Goal: Information Seeking & Learning: Find specific page/section

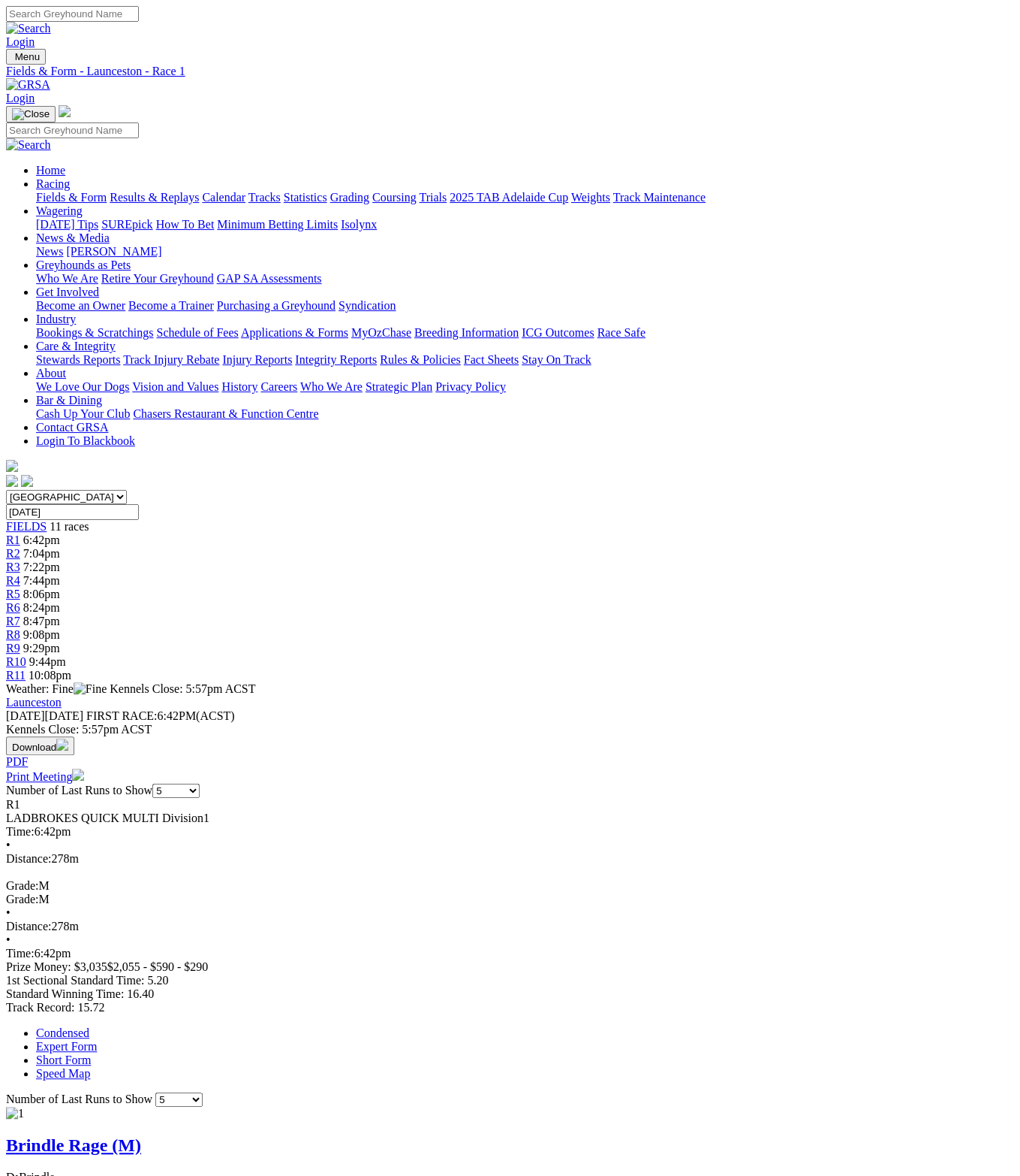
select select "QLD"
click at [39, 490] on select "[GEOGRAPHIC_DATA] [GEOGRAPHIC_DATA] [GEOGRAPHIC_DATA] [GEOGRAPHIC_DATA] [GEOGRA…" at bounding box center [66, 496] width 121 height 14
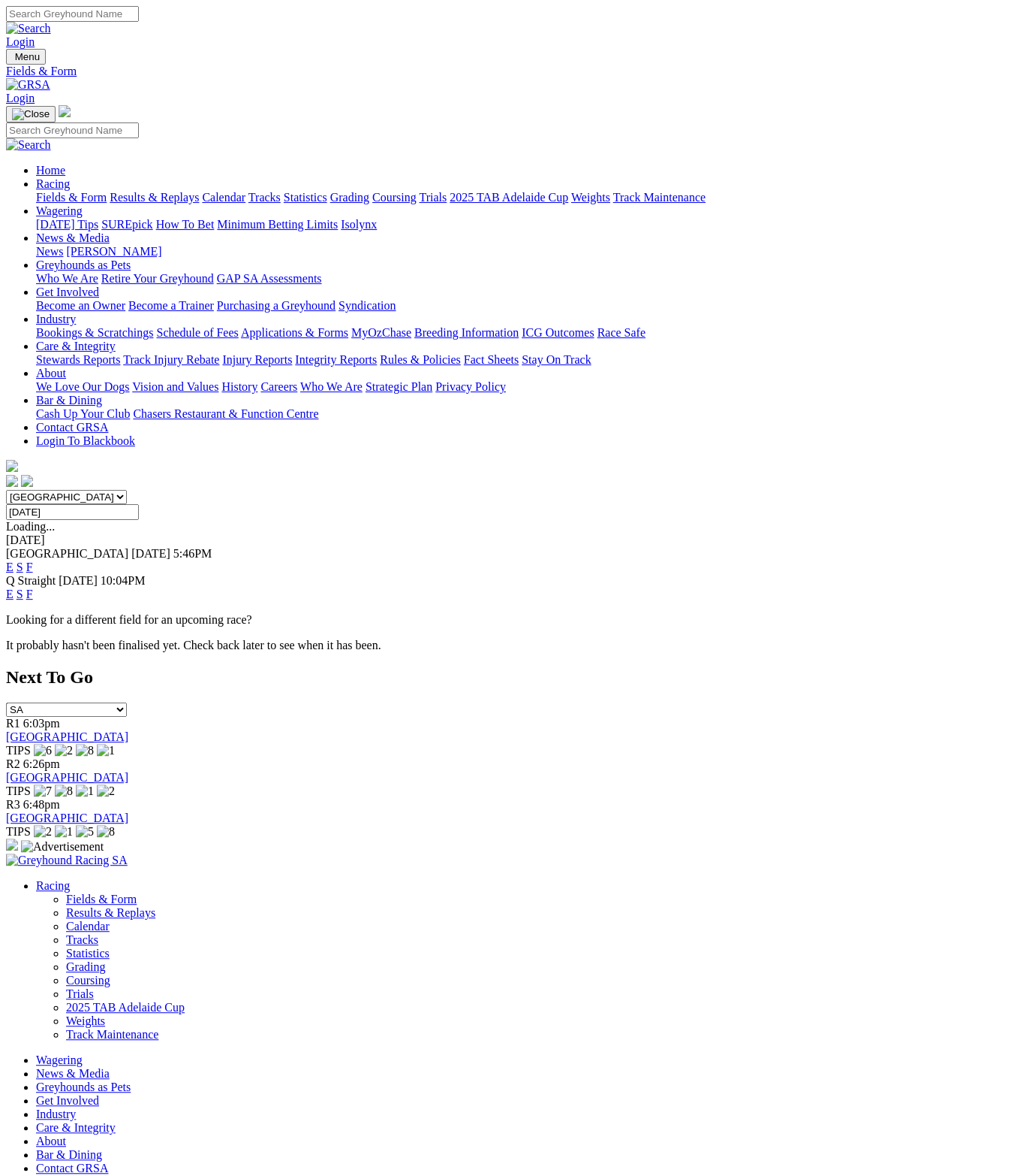
click at [343, 533] on div "[DATE]" at bounding box center [510, 540] width 1008 height 14
click at [139, 504] on input "[DATE]" at bounding box center [72, 512] width 133 height 16
type input "Tuesday, 2 Sep 2025"
click at [14, 560] on link "E" at bounding box center [10, 566] width 8 height 13
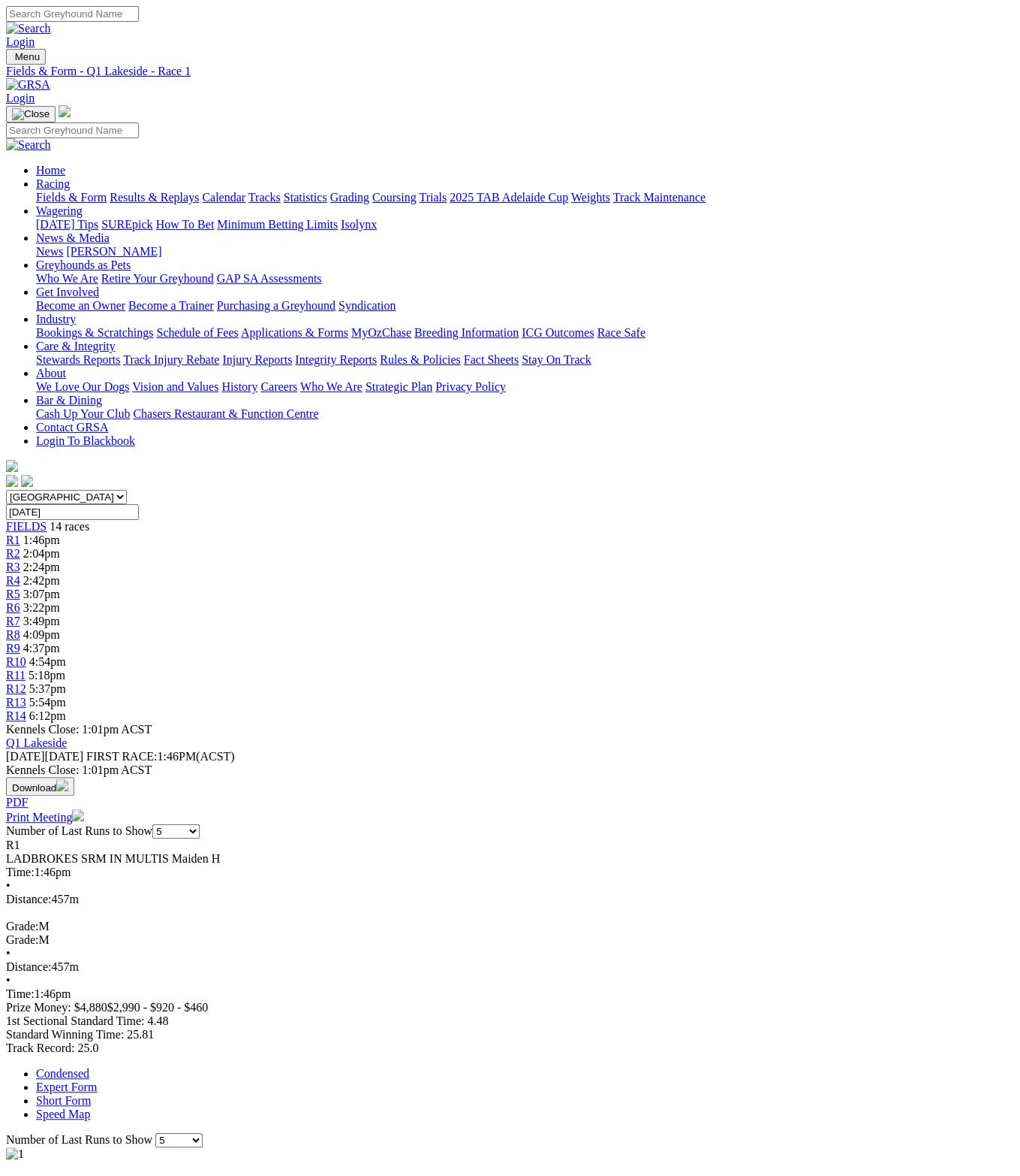
click at [21, 547] on link "R2" at bounding box center [13, 553] width 14 height 13
